Goal: Task Accomplishment & Management: Complete application form

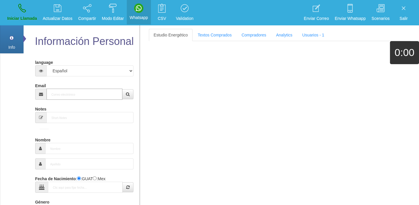
click at [76, 97] on input "Email" at bounding box center [85, 93] width 76 height 11
paste input "[EMAIL_ADDRESS][DOMAIN_NAME]"
type input "[EMAIL_ADDRESS][DOMAIN_NAME]"
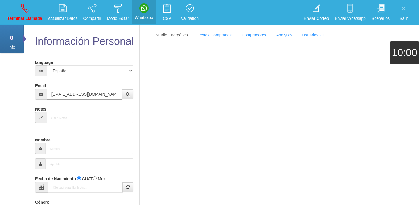
type input "[DATE]"
select select "4"
type input "Comprador simple"
type input "[PERSON_NAME]"
select select "2"
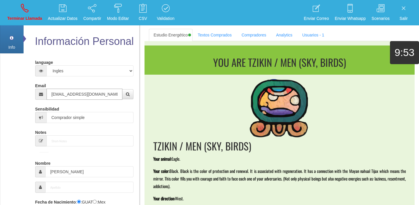
type input "[EMAIL_ADDRESS][DOMAIN_NAME]"
click at [223, 41] on section "You are TZIKIN / MEN (SKY, BIRDS) TZIKIN / MEN (SKY, BIRDS) Your animal: Eagle.…" at bounding box center [280, 152] width 270 height 223
click at [222, 39] on link "Textos Comprados" at bounding box center [214, 35] width 43 height 12
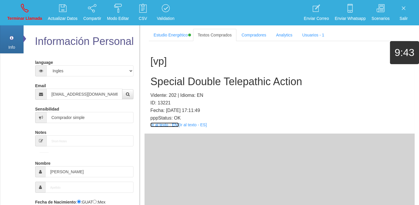
click at [159, 125] on link "[Ir al texto - EN]" at bounding box center [164, 124] width 28 height 5
click at [237, 74] on div "[vp] Special Double Telepathic Action Vidente: 202 | Idioma: EN ID: 13221 Fecha…" at bounding box center [280, 87] width 270 height 92
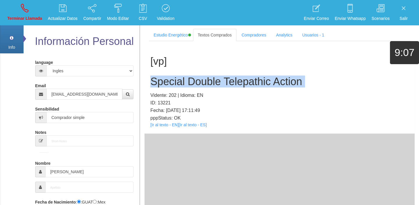
click at [237, 74] on div "[vp] Special Double Telepathic Action Vidente: 202 | Idioma: EN ID: 13221 Fecha…" at bounding box center [280, 87] width 270 height 92
copy h2 "Special Double Telepathic Action"
click at [26, 11] on icon at bounding box center [25, 7] width 8 height 9
select select "0"
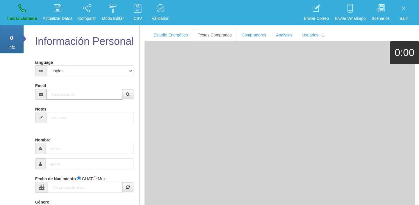
paste input "[PERSON_NAME][EMAIL_ADDRESS][PERSON_NAME][DOMAIN_NAME]"
type input "[PERSON_NAME][EMAIL_ADDRESS][PERSON_NAME][DOMAIN_NAME]"
click at [79, 93] on input "[PERSON_NAME][EMAIL_ADDRESS][PERSON_NAME][DOMAIN_NAME]" at bounding box center [85, 93] width 76 height 11
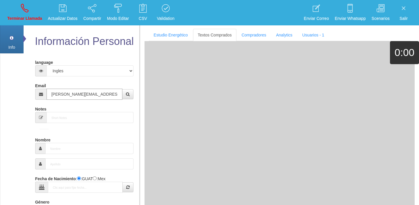
type input "[DATE]"
type input "Comprador bajo"
type input "[PERSON_NAME]"
select select "2"
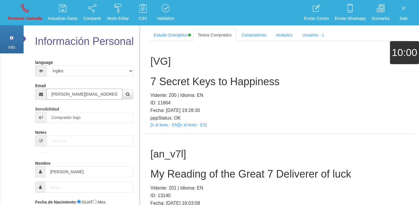
type input "[PERSON_NAME][EMAIL_ADDRESS][PERSON_NAME][DOMAIN_NAME]"
click at [298, 92] on p "Vidente: 200 | Idioma: EN" at bounding box center [279, 95] width 259 height 8
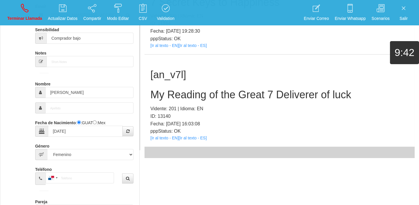
scroll to position [80, 0]
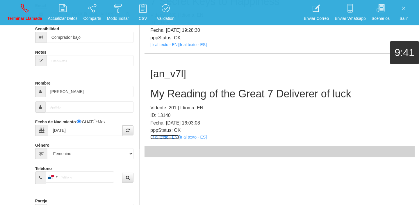
click at [169, 136] on link "[Ir al texto - EN]" at bounding box center [164, 136] width 28 height 5
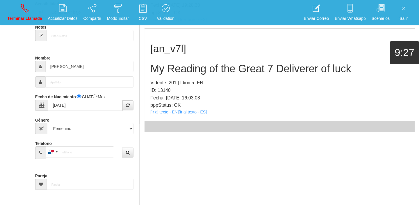
scroll to position [106, 0]
click at [195, 74] on div "[an_v7l] My Reading of the Great 7 Deliverer of luck Vidente: 201 | Idioma: EN …" at bounding box center [280, 74] width 270 height 92
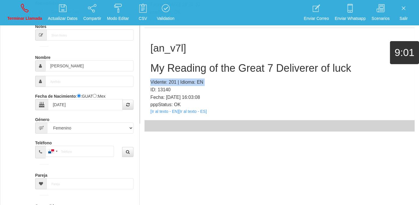
click at [195, 74] on div "[an_v7l] My Reading of the Great 7 Deliverer of luck Vidente: 201 | Idioma: EN …" at bounding box center [280, 74] width 270 height 92
click at [187, 69] on h2 "My Reading of the Great 7 Deliverer of luck" at bounding box center [279, 68] width 259 height 12
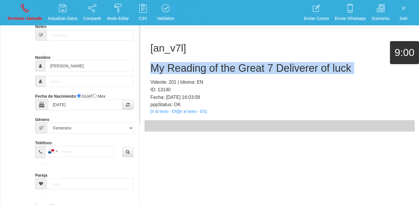
click at [187, 69] on h2 "My Reading of the Great 7 Deliverer of luck" at bounding box center [279, 68] width 259 height 12
copy h2 "My Reading of the Great 7 Deliverer of luck"
click at [16, 14] on link "Terminar Llamada" at bounding box center [24, 13] width 39 height 22
select select "0"
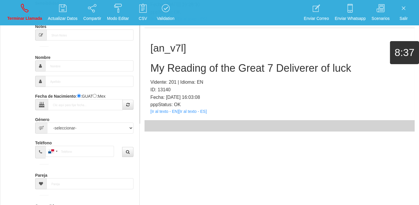
scroll to position [0, 0]
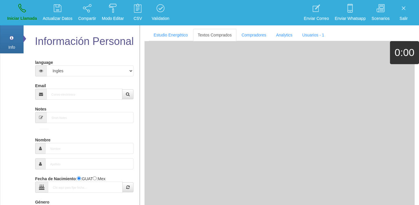
drag, startPoint x: 53, startPoint y: 79, endPoint x: 55, endPoint y: 84, distance: 5.9
click at [55, 83] on form "language Español Portugues [PERSON_NAME] Email Sensibilidad Notes Comprador de …" at bounding box center [85, 191] width 90 height 268
click at [56, 89] on input "Email" at bounding box center [85, 93] width 76 height 11
paste input "[EMAIL_ADDRESS][PERSON_NAME][DOMAIN_NAME]"
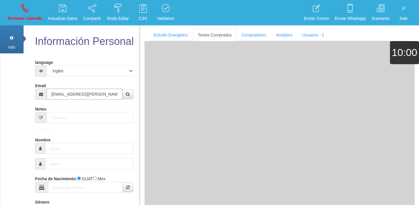
type input "[EMAIL_ADDRESS][PERSON_NAME][DOMAIN_NAME]"
type input "[DATE]"
type input "Comprador bajo"
type input "[PERSON_NAME]"
select select "2"
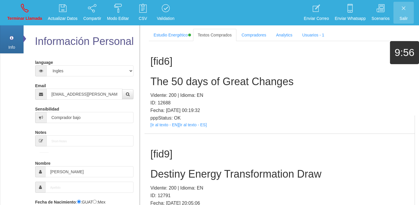
scroll to position [248, 0]
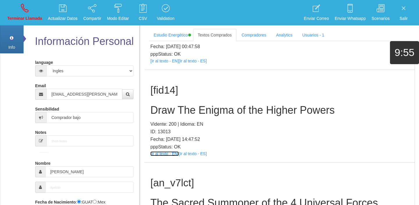
click at [159, 151] on link "[Ir al texto - EN]" at bounding box center [164, 153] width 28 height 5
drag, startPoint x: 179, startPoint y: 86, endPoint x: 186, endPoint y: 99, distance: 14.8
click at [185, 98] on div "[fid14] Draw The Enigma of the Higher Powers Vidente: 200 | Idioma: EN ID: 1301…" at bounding box center [280, 116] width 270 height 92
click at [189, 102] on div "[fid14] Draw The Enigma of the Higher Powers Vidente: 200 | Idioma: EN ID: 1301…" at bounding box center [280, 116] width 270 height 92
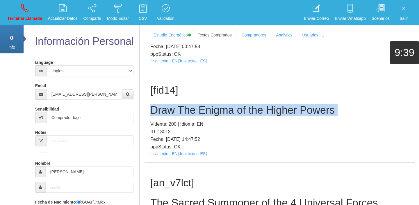
click at [189, 102] on div "[fid14] Draw The Enigma of the Higher Powers Vidente: 200 | Idioma: EN ID: 1301…" at bounding box center [280, 116] width 270 height 92
copy h2 "Draw The Enigma of the Higher Powers"
click at [27, 20] on p "Terminar Llamada" at bounding box center [24, 18] width 35 height 7
select select "0"
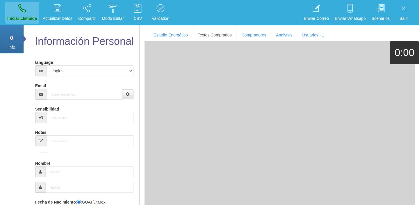
scroll to position [0, 0]
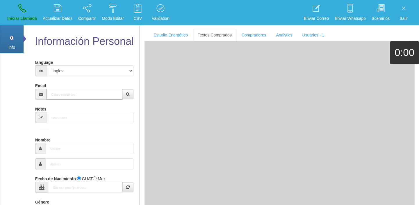
paste input "[PERSON_NAME][EMAIL_ADDRESS][PERSON_NAME][DOMAIN_NAME]"
click at [60, 90] on input "[PERSON_NAME][EMAIL_ADDRESS][PERSON_NAME][DOMAIN_NAME]" at bounding box center [85, 93] width 76 height 11
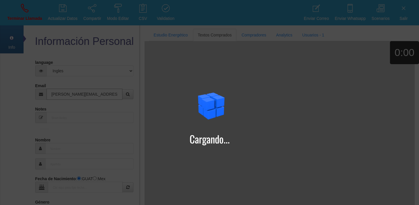
type input "[PERSON_NAME][EMAIL_ADDRESS][PERSON_NAME][DOMAIN_NAME]"
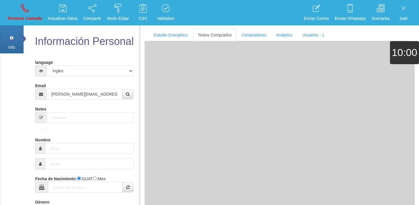
type input "[DATE]"
type input "Comprador bajo"
type input "[PERSON_NAME]"
select select "1"
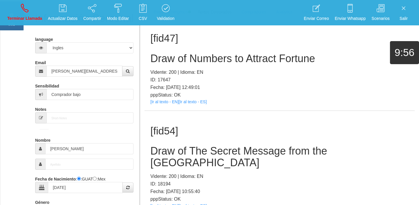
scroll to position [54, 0]
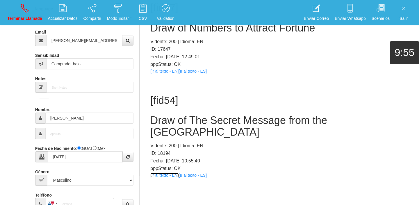
click at [167, 173] on link "[Ir al texto - EN]" at bounding box center [164, 175] width 28 height 5
click at [192, 114] on h2 "Draw of The Secret Message from the [GEOGRAPHIC_DATA]" at bounding box center [279, 125] width 259 height 23
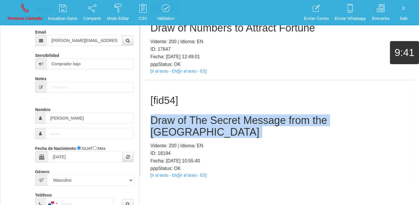
click at [192, 114] on h2 "Draw of The Secret Message from the [GEOGRAPHIC_DATA]" at bounding box center [279, 125] width 259 height 23
click at [191, 114] on h2 "Draw of The Secret Message from the [GEOGRAPHIC_DATA]" at bounding box center [279, 125] width 259 height 23
copy h2 "Draw of The Secret Message from the [GEOGRAPHIC_DATA]"
click at [25, 20] on p "Terminar Llamada" at bounding box center [24, 18] width 35 height 7
select select "0"
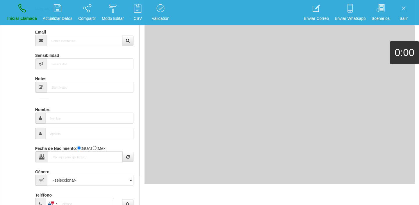
scroll to position [0, 0]
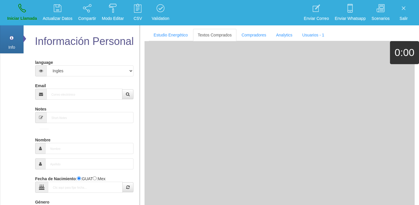
click at [98, 102] on form "language Español Portugues [PERSON_NAME] Email Sensibilidad Notes Comprador de …" at bounding box center [85, 191] width 90 height 268
click at [92, 97] on input "Email" at bounding box center [85, 93] width 76 height 11
paste input "[EMAIL_ADDRESS][DOMAIN_NAME]"
type input "[EMAIL_ADDRESS][DOMAIN_NAME]"
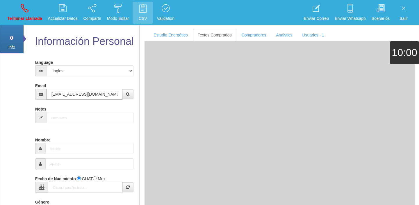
type input "[DATE]"
type input "Comprador simple"
type input "H"
select select "2"
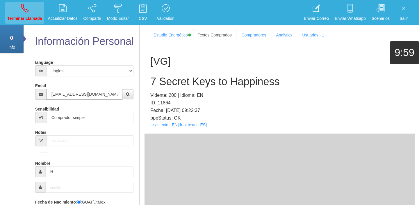
type input "[EMAIL_ADDRESS][DOMAIN_NAME]"
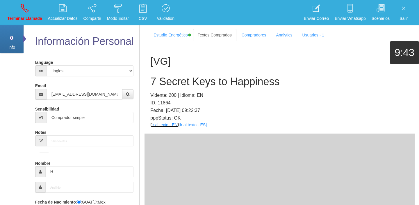
click at [166, 125] on link "[Ir al texto - EN]" at bounding box center [164, 124] width 28 height 5
click at [173, 75] on div "[VG] 7 Secret Keys to Happiness Vidente: 200 | Idioma: EN ID: 11864 Fecha: [DAT…" at bounding box center [280, 87] width 270 height 92
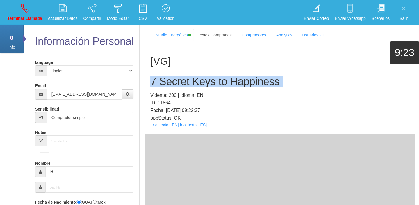
click at [173, 75] on div "[VG] 7 Secret Keys to Happiness Vidente: 200 | Idioma: EN ID: 11864 Fecha: [DAT…" at bounding box center [280, 87] width 270 height 92
copy h2 "7 Secret Keys to Happiness"
click at [21, 6] on icon at bounding box center [25, 7] width 8 height 9
select select "0"
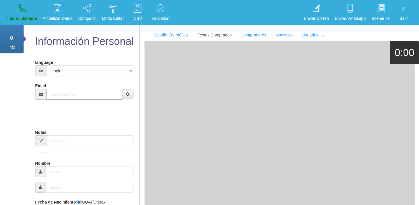
click at [64, 90] on input "Email" at bounding box center [85, 93] width 76 height 11
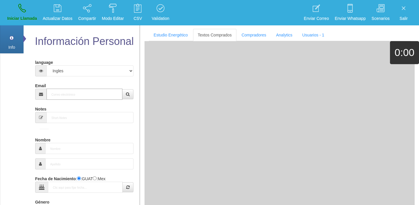
paste input "[EMAIL_ADDRESS][DOMAIN_NAME]"
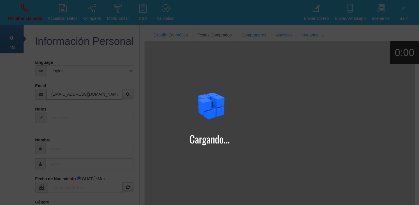
type input "[EMAIL_ADDRESS][DOMAIN_NAME]"
type input "[PERSON_NAME]"
select select "2"
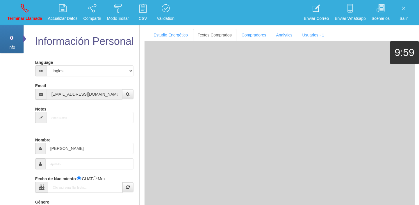
type input "[DATE]"
type input "Excelente Comprador"
type input "[PERSON_NAME] Power"
type input "Power"
type input "897075216"
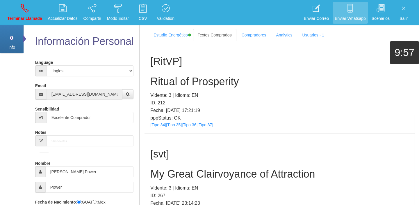
scroll to position [111, 0]
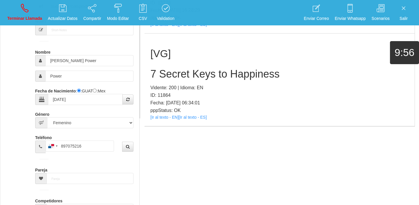
click at [160, 113] on div "[VG] 7 Secret Keys to Happiness Vidente: 200 | Idioma: EN ID: 11864 Fecha: [DAT…" at bounding box center [280, 79] width 270 height 92
click at [163, 115] on link "[Ir al texto - EN]" at bounding box center [164, 117] width 28 height 5
click at [155, 77] on h2 "7 Secret Keys to Happiness" at bounding box center [279, 74] width 259 height 12
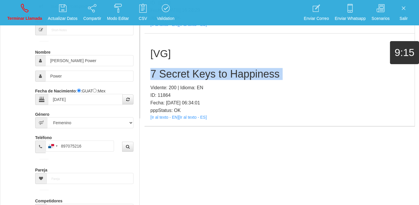
click at [155, 77] on h2 "7 Secret Keys to Happiness" at bounding box center [279, 74] width 259 height 12
copy h2 "7 Secret Keys to Happiness"
drag, startPoint x: 27, startPoint y: 6, endPoint x: 233, endPoint y: 28, distance: 206.9
click at [27, 6] on icon at bounding box center [25, 7] width 8 height 9
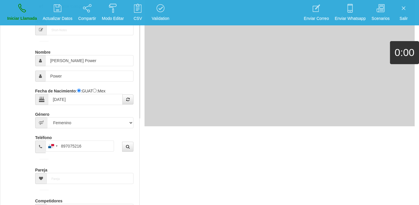
select select "0"
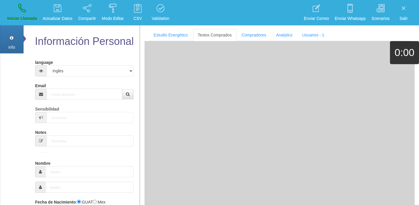
scroll to position [0, 0]
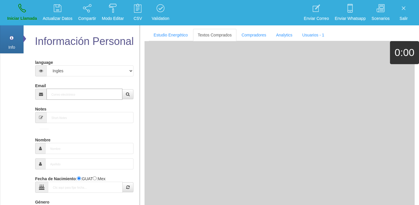
click at [67, 88] on input "Email" at bounding box center [85, 93] width 76 height 11
click at [67, 90] on input "Email" at bounding box center [85, 93] width 76 height 11
paste input "[PERSON_NAME][EMAIL_ADDRESS][PERSON_NAME][DOMAIN_NAME]"
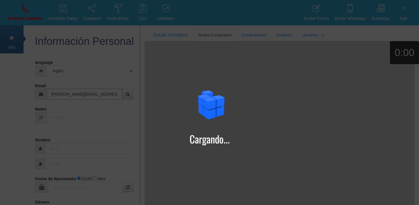
type input "[PERSON_NAME][EMAIL_ADDRESS][PERSON_NAME][DOMAIN_NAME]"
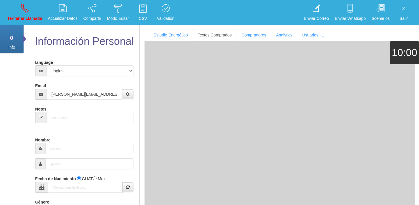
type input "[DATE]"
type input "Comprador bajo"
type input "[PERSON_NAME]"
select select "2"
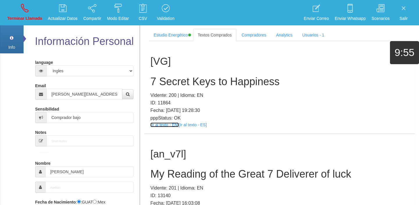
click at [165, 126] on link "[Ir al texto - EN]" at bounding box center [164, 124] width 28 height 5
click at [162, 83] on h2 "7 Secret Keys to Happiness" at bounding box center [279, 82] width 259 height 12
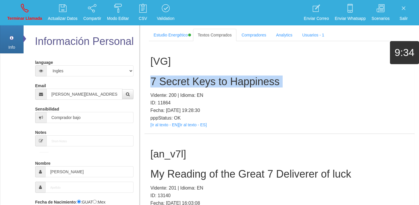
click at [162, 83] on h2 "7 Secret Keys to Happiness" at bounding box center [279, 82] width 259 height 12
copy h2 "7 Secret Keys to Happiness"
click at [27, 12] on icon at bounding box center [25, 7] width 8 height 9
select select "0"
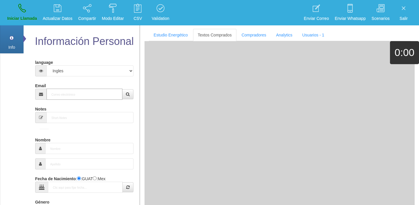
paste input "[EMAIL_ADDRESS][DOMAIN_NAME]"
type input "[EMAIL_ADDRESS][DOMAIN_NAME]"
click at [101, 94] on input "[EMAIL_ADDRESS][DOMAIN_NAME]" at bounding box center [85, 93] width 76 height 11
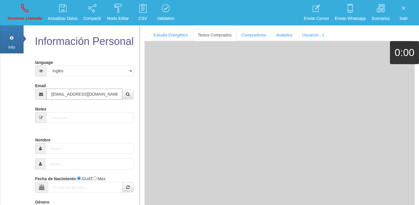
type input "[DATE]"
type input "[EMAIL_ADDRESS][DOMAIN_NAME]"
select select "1"
type input "Comprador bajo"
type input "Désiré"
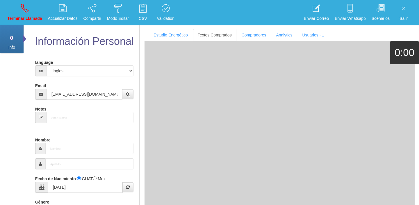
select select "2"
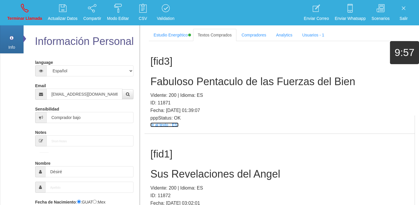
click at [173, 125] on link "[Ir al texto - ES]" at bounding box center [164, 124] width 28 height 5
click at [163, 73] on div "[fid3] Fabuloso Pentaculo de las Fuerzas del Bien Vidente: 200 | Idioma: ES ID:…" at bounding box center [280, 87] width 270 height 92
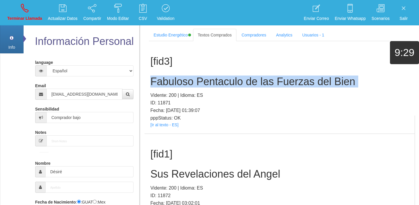
click at [163, 73] on div "[fid3] Fabuloso Pentaculo de las Fuerzas del Bien Vidente: 200 | Idioma: ES ID:…" at bounding box center [280, 87] width 270 height 92
copy h2 "Fabuloso Pentaculo de las Fuerzas del Bien"
click at [23, 18] on p "Terminar Llamada" at bounding box center [24, 18] width 35 height 7
select select "0"
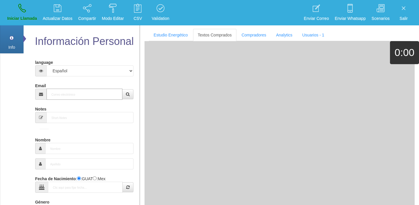
click at [83, 93] on input "Email" at bounding box center [85, 93] width 76 height 11
paste input "[EMAIL_ADDRESS][DOMAIN_NAME]"
type input "[EMAIL_ADDRESS][DOMAIN_NAME]"
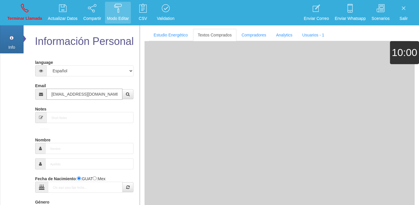
type input "[DATE]"
select select "4"
type input "Comprador bajo"
type input "Jodi"
select select "1"
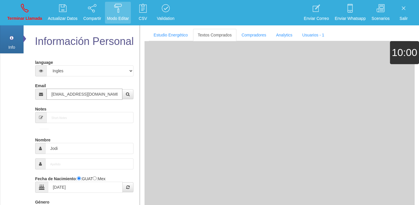
type input "[EMAIL_ADDRESS][DOMAIN_NAME]"
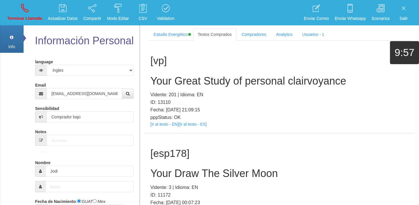
scroll to position [106, 0]
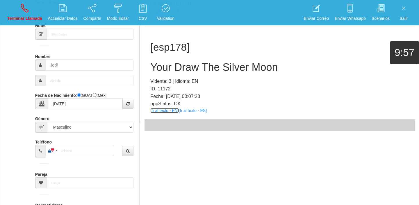
click at [167, 110] on link "[Ir al texto - EN]" at bounding box center [164, 110] width 28 height 5
click at [157, 51] on h1 "[esp178]" at bounding box center [279, 47] width 259 height 11
click at [166, 72] on h2 "Your Draw The Silver Moon" at bounding box center [279, 67] width 259 height 12
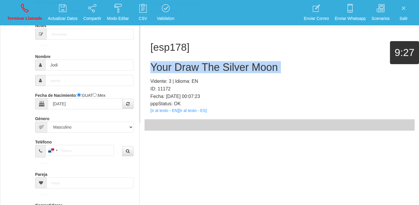
click at [166, 72] on h2 "Your Draw The Silver Moon" at bounding box center [279, 67] width 259 height 12
copy h2 "Your Draw The Silver Moon"
drag, startPoint x: 17, startPoint y: 23, endPoint x: 41, endPoint y: 33, distance: 25.3
click at [18, 23] on link "Terminar Llamada" at bounding box center [24, 13] width 39 height 22
select select "0"
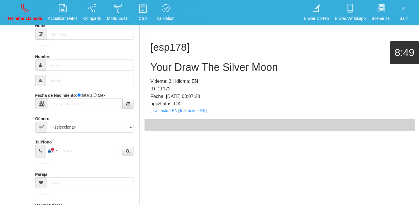
scroll to position [0, 0]
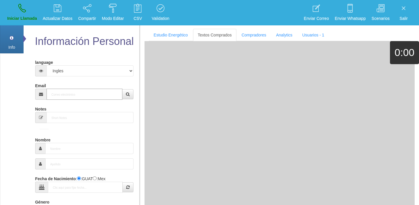
click at [89, 91] on input "Email" at bounding box center [85, 93] width 76 height 11
paste input "[EMAIL_ADDRESS][DOMAIN_NAME]"
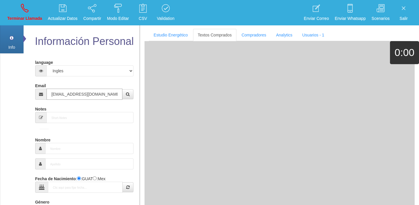
type input "[EMAIL_ADDRESS][DOMAIN_NAME]"
type input "[DATE]"
type input "Comprador bajo"
type input "[PERSON_NAME]"
select select "2"
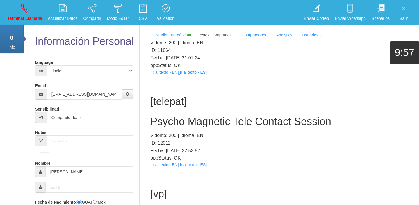
scroll to position [53, 0]
click at [170, 163] on link "[Ir al texto - EN]" at bounding box center [164, 164] width 28 height 5
click at [216, 117] on h2 "Psycho Magnetic Tele Contact Session" at bounding box center [279, 121] width 259 height 12
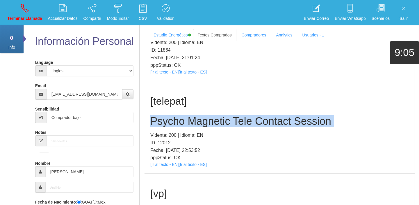
click at [216, 117] on h2 "Psycho Magnetic Tele Contact Session" at bounding box center [279, 121] width 259 height 12
copy h2 "Psycho Magnetic Tele Contact Session"
click at [16, 12] on link "Terminar Llamada" at bounding box center [24, 13] width 39 height 22
select select "0"
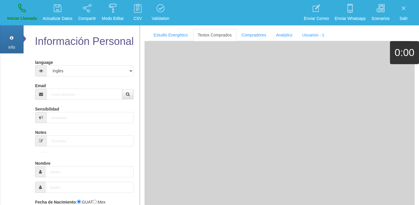
scroll to position [0, 0]
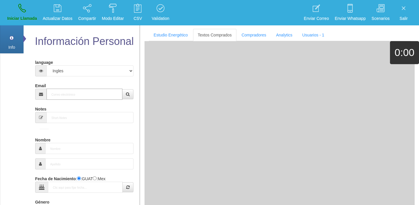
paste input "[EMAIL_ADDRESS][DOMAIN_NAME]"
type input "[EMAIL_ADDRESS][DOMAIN_NAME]"
click at [79, 92] on input "[EMAIL_ADDRESS][DOMAIN_NAME]" at bounding box center [85, 93] width 76 height 11
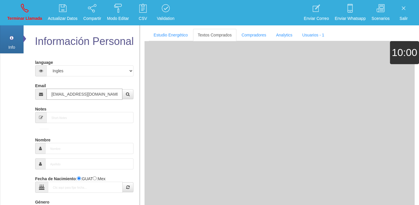
type input "[DATE]"
select select "1"
type input "Excelente Comprador"
type input "[PERSON_NAME]"
select select "2"
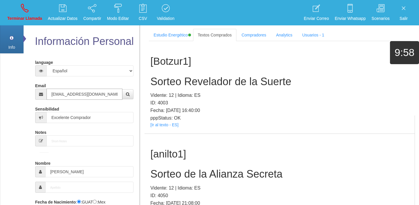
type input "[EMAIL_ADDRESS][DOMAIN_NAME]"
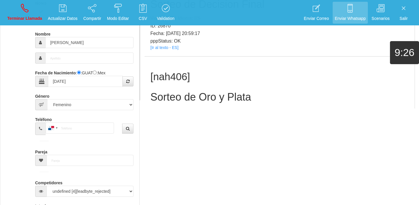
scroll to position [18193, 0]
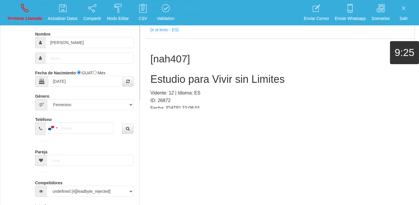
click at [164, 112] on p "pppStatus: OK" at bounding box center [279, 116] width 259 height 8
click at [163, 120] on link "[Ir al texto - ES]" at bounding box center [164, 122] width 28 height 5
click at [179, 73] on h2 "Estudio para Vivir sin Limites" at bounding box center [279, 79] width 259 height 12
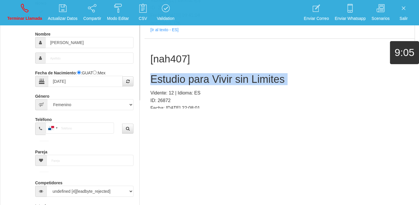
click at [179, 73] on h2 "Estudio para Vivir sin Limites" at bounding box center [279, 79] width 259 height 12
click at [25, 21] on p "Terminar Llamada" at bounding box center [24, 18] width 35 height 7
select select "0"
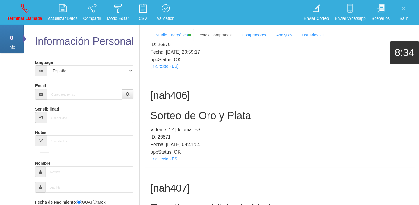
scroll to position [0, 0]
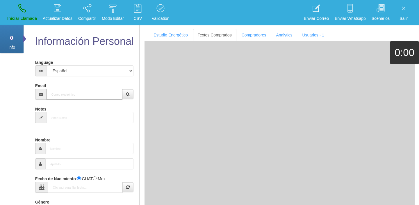
click at [71, 98] on input "Email" at bounding box center [85, 93] width 76 height 11
paste input "[EMAIL_ADDRESS][DOMAIN_NAME]"
type input "[EMAIL_ADDRESS][DOMAIN_NAME]"
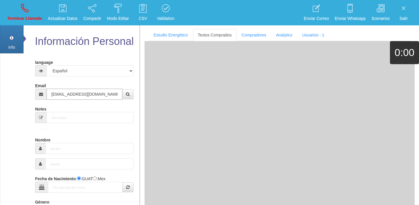
type input "[DATE]"
type input "Comprador bajo"
type input "[PERSON_NAME]"
select select "1"
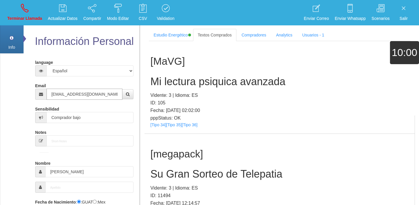
type input "[EMAIL_ADDRESS][DOMAIN_NAME]"
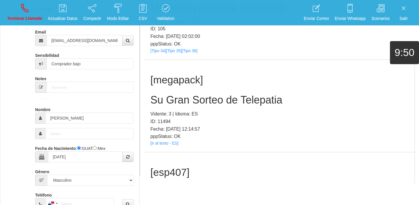
scroll to position [2, 0]
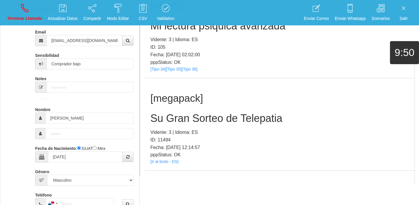
click at [172, 165] on div "[megapack] Su Gran Sorteo de Telepatia Vidente: 3 | Idioma: ES ID: 11494 Fecha:…" at bounding box center [280, 124] width 270 height 92
click at [166, 161] on link "[Ir al texto - ES]" at bounding box center [164, 161] width 28 height 5
click at [206, 113] on h2 "Su Gran Sorteo de Telepatia" at bounding box center [279, 118] width 259 height 12
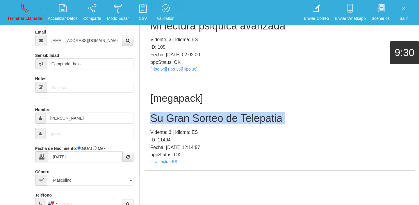
click at [206, 113] on h2 "Su Gran Sorteo de Telepatia" at bounding box center [279, 118] width 259 height 12
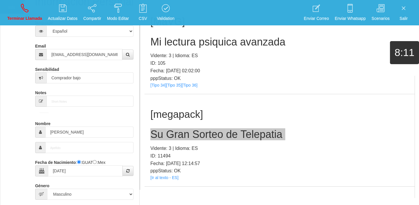
scroll to position [27, 0]
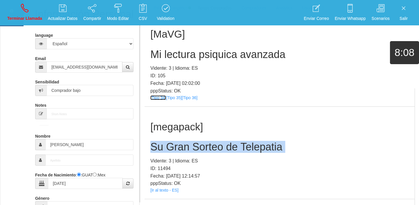
click at [159, 95] on link "[Tipo 34]" at bounding box center [158, 97] width 16 height 5
click at [175, 97] on link "[Tipo 35]" at bounding box center [174, 97] width 16 height 5
click at [188, 96] on link "[Tipo 36]" at bounding box center [190, 97] width 16 height 5
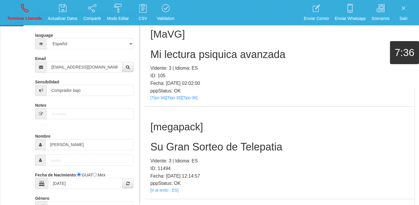
click at [191, 61] on div "[MaVG] Mi lectura psiquica avanzada Vidente: 3 | Idioma: ES ID: 105 Fecha: [DAT…" at bounding box center [280, 60] width 270 height 92
click at [191, 57] on h2 "Mi lectura psiquica avanzada" at bounding box center [279, 55] width 259 height 12
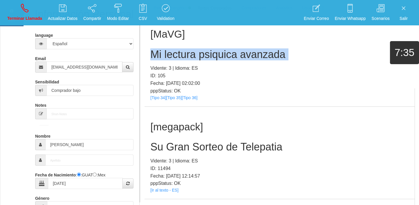
click at [191, 57] on h2 "Mi lectura psiquica avanzada" at bounding box center [279, 55] width 259 height 12
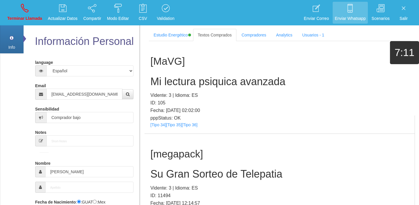
scroll to position [1, 0]
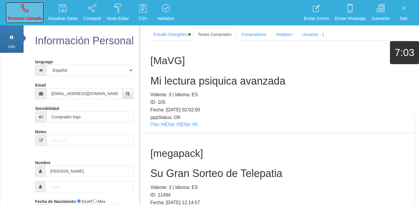
click at [31, 19] on p "Terminar Llamada" at bounding box center [24, 18] width 35 height 7
select select "0"
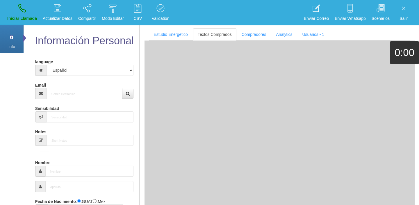
scroll to position [0, 0]
click at [83, 96] on input "Email" at bounding box center [85, 93] width 76 height 11
paste input "[EMAIL_ADDRESS][DOMAIN_NAME]"
type input "[EMAIL_ADDRESS][DOMAIN_NAME]"
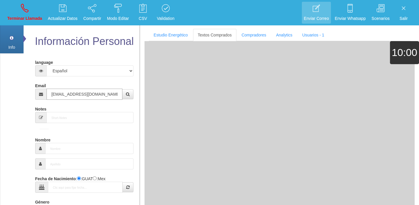
type input "[DATE]"
type input "Comprador bajo"
type input "[PERSON_NAME]"
select select "1"
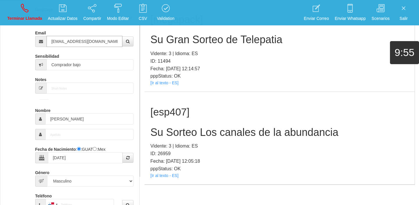
scroll to position [106, 0]
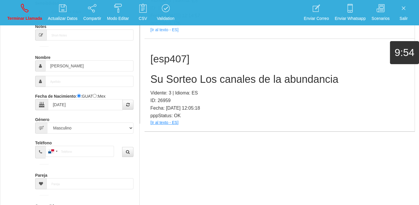
type input "[EMAIL_ADDRESS][DOMAIN_NAME]"
click at [168, 121] on link "[Ir al texto - ES]" at bounding box center [164, 122] width 28 height 5
click at [176, 86] on div "[esp407] Su Sorteo Los canales de la abundancia Vidente: 3 | Idioma: ES ID: 269…" at bounding box center [280, 85] width 270 height 92
click at [171, 81] on h2 "Su Sorteo Los canales de la abundancia" at bounding box center [279, 79] width 259 height 12
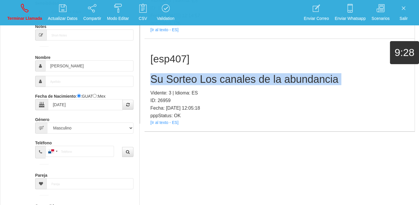
click at [171, 81] on h2 "Su Sorteo Los canales de la abundancia" at bounding box center [279, 79] width 259 height 12
click at [12, 8] on link "Terminar Llamada" at bounding box center [24, 13] width 39 height 22
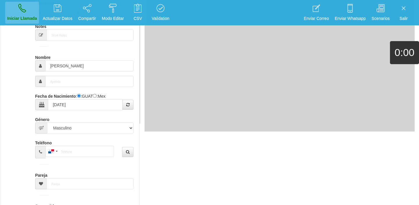
select select "0"
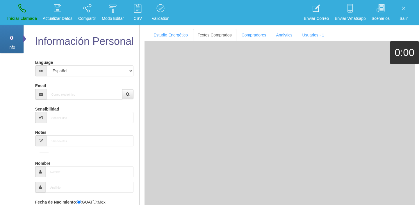
scroll to position [0, 0]
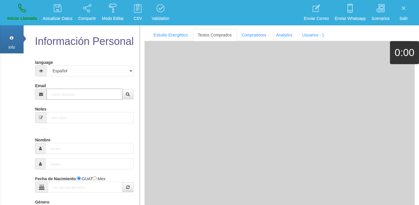
click at [83, 92] on input "Email" at bounding box center [85, 93] width 76 height 11
paste input "[EMAIL_ADDRESS][DOMAIN_NAME]"
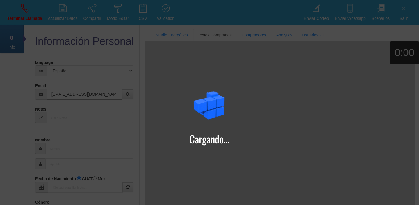
type input "[EMAIL_ADDRESS][DOMAIN_NAME]"
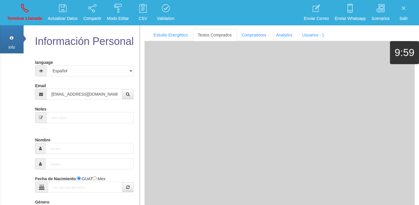
type input "[DATE]"
type input "Comprador simple"
type input "[PERSON_NAME]"
select select "2"
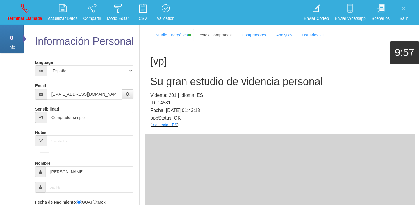
click at [161, 123] on link "[Ir al texto - ES]" at bounding box center [164, 124] width 28 height 5
click at [162, 126] on link "[Ir al texto - ES]" at bounding box center [164, 124] width 28 height 5
click at [186, 79] on h2 "Su gran estudio de videncia personal" at bounding box center [279, 82] width 259 height 12
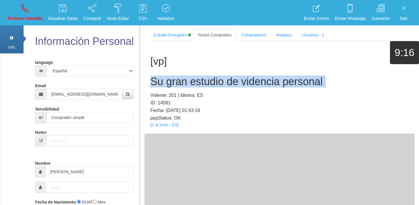
click at [185, 78] on h2 "Su gran estudio de videncia personal" at bounding box center [279, 82] width 259 height 12
click at [22, 17] on p "Terminar Llamada" at bounding box center [24, 18] width 35 height 7
select select "0"
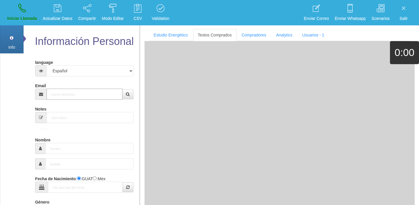
click at [81, 93] on input "Email" at bounding box center [85, 93] width 76 height 11
paste input "[DOMAIN_NAME][EMAIL_ADDRESS][DOMAIN_NAME]"
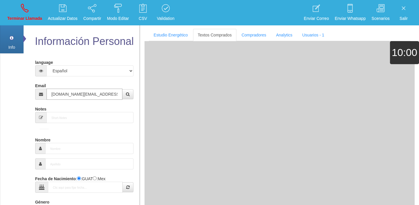
type input "[DOMAIN_NAME][EMAIL_ADDRESS][DOMAIN_NAME]"
type input "[DATE]"
select select "4"
type input "Excelente Comprador"
type input "[PERSON_NAME]"
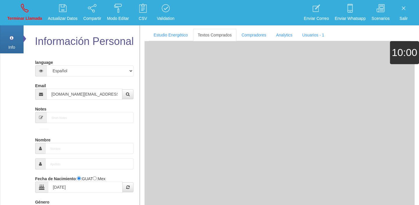
select select "2"
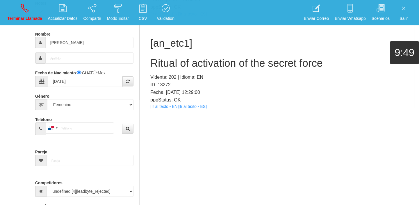
scroll to position [1846, 0]
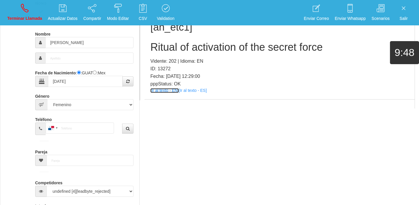
click at [166, 91] on link "[Ir al texto - EN]" at bounding box center [164, 90] width 28 height 5
click at [196, 42] on h2 "Ritual of activation of the secret force" at bounding box center [279, 47] width 259 height 12
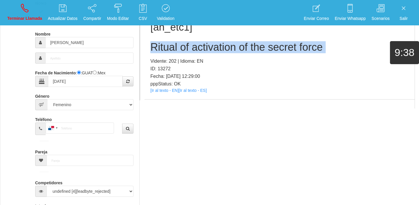
click at [196, 42] on h2 "Ritual of activation of the secret force" at bounding box center [279, 47] width 259 height 12
click at [29, 16] on p "Terminar Llamada" at bounding box center [24, 18] width 35 height 7
select select "0"
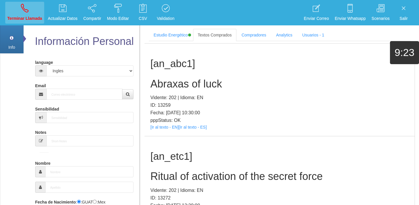
scroll to position [0, 0]
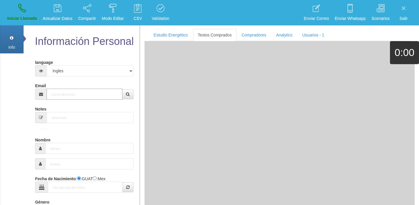
paste input "[EMAIL_ADDRESS][DOMAIN_NAME]"
type input "[EMAIL_ADDRESS][DOMAIN_NAME]"
click at [70, 95] on input "[EMAIL_ADDRESS][DOMAIN_NAME]" at bounding box center [85, 93] width 76 height 11
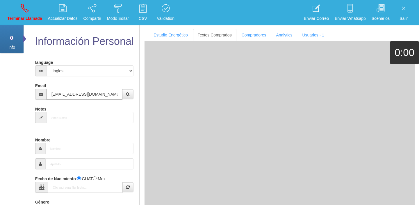
type input "[DATE]"
type input "Comprador simple"
type input "[PERSON_NAME]"
select select "2"
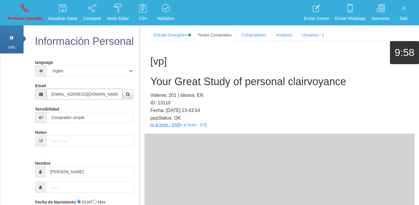
type input "[EMAIL_ADDRESS][DOMAIN_NAME]"
click at [172, 123] on link "[Ir al texto - EN]" at bounding box center [164, 124] width 28 height 5
click at [190, 73] on div "[vp] Your Great Study of personal clairvoyance Vidente: 201 | Idioma: EN ID: 13…" at bounding box center [280, 87] width 270 height 92
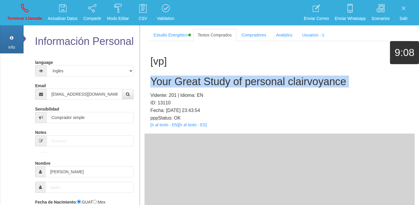
click at [190, 73] on div "[vp] Your Great Study of personal clairvoyance Vidente: 201 | Idioma: EN ID: 13…" at bounding box center [280, 87] width 270 height 92
click at [17, 26] on link "Info" at bounding box center [12, 38] width 24 height 29
click at [19, 16] on p "Terminar Llamada" at bounding box center [24, 18] width 35 height 7
select select "0"
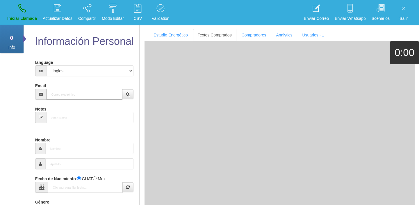
click at [74, 88] on input "Email" at bounding box center [85, 93] width 76 height 11
paste input "[EMAIL_ADDRESS][DOMAIN_NAME]"
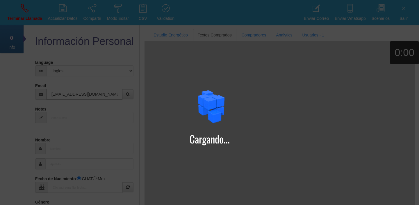
type input "[EMAIL_ADDRESS][DOMAIN_NAME]"
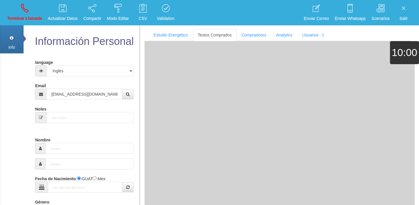
type input "[DATE]"
type input "Excelente Comprador"
type input "[PERSON_NAME]"
select select "1"
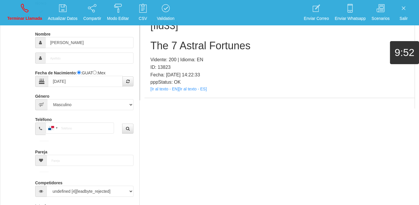
scroll to position [1740, 0]
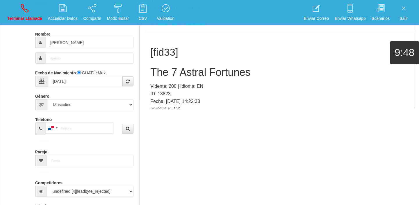
click at [170, 113] on link "[Ir al texto - EN]" at bounding box center [164, 115] width 28 height 5
click at [184, 68] on div "[fid33] The 7 Astral Fortunes Vidente: 200 | Idioma: EN ID: 13823 Fecha: [DATE]…" at bounding box center [280, 78] width 270 height 92
click at [177, 66] on h2 "The 7 Astral Fortunes" at bounding box center [279, 72] width 259 height 12
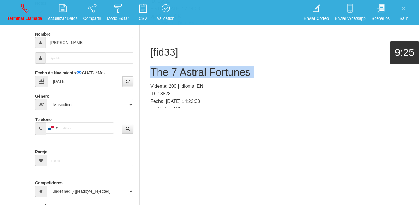
click at [177, 66] on h2 "The 7 Astral Fortunes" at bounding box center [279, 72] width 259 height 12
click at [24, 21] on p "Terminar Llamada" at bounding box center [24, 18] width 35 height 7
select select "0"
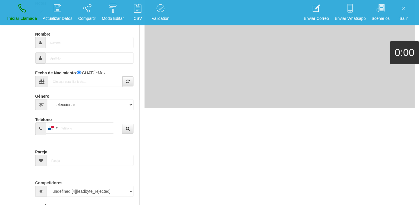
scroll to position [0, 0]
